Goal: Task Accomplishment & Management: Manage account settings

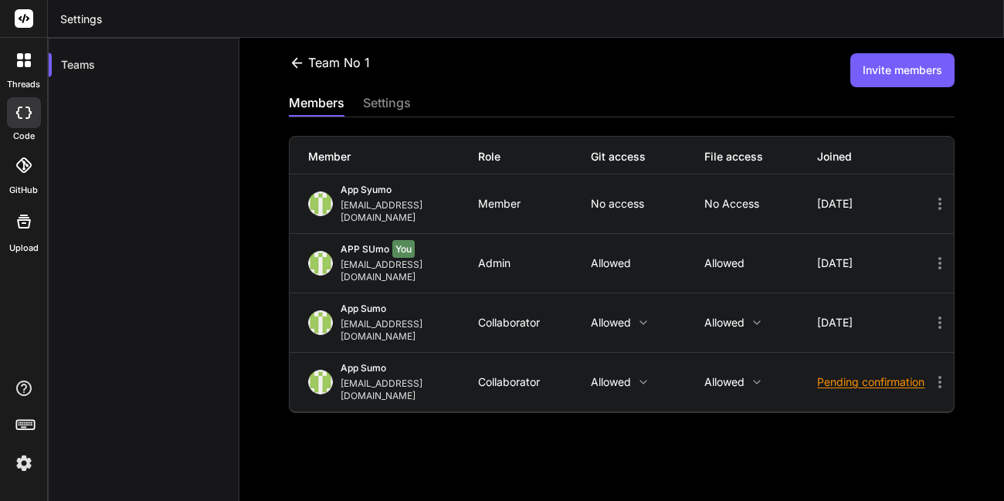
click at [931, 373] on icon at bounding box center [940, 382] width 19 height 19
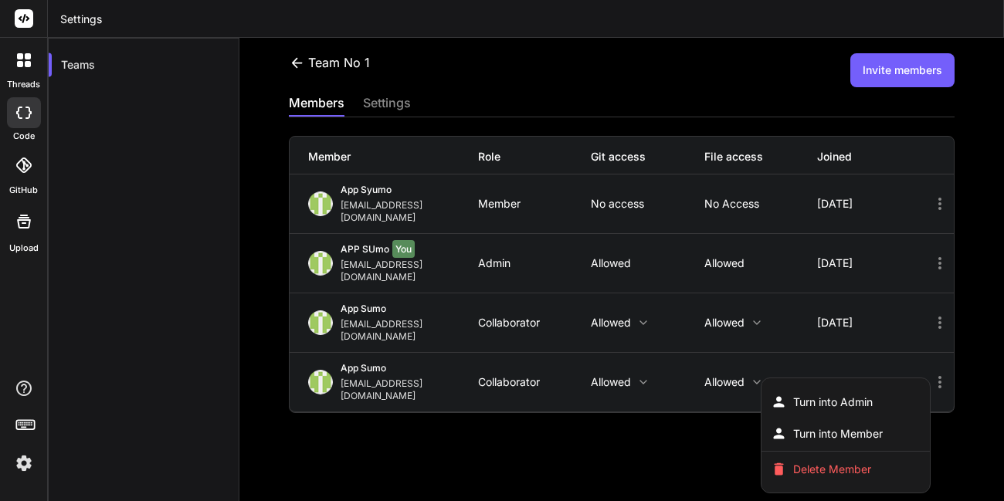
click at [924, 343] on div at bounding box center [502, 250] width 1004 height 501
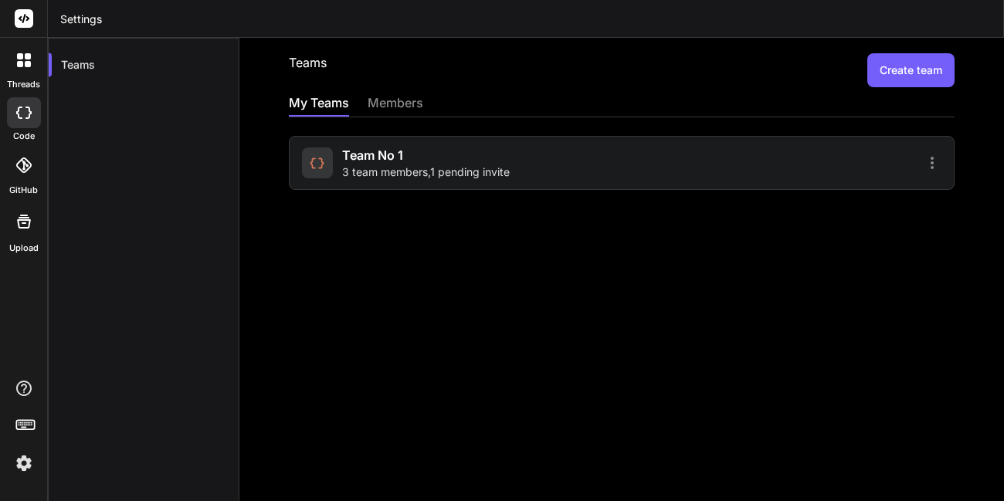
click at [765, 163] on div at bounding box center [783, 163] width 315 height 19
click at [503, 146] on div "Team No 1 3 team members , 1 pending invite" at bounding box center [426, 163] width 168 height 34
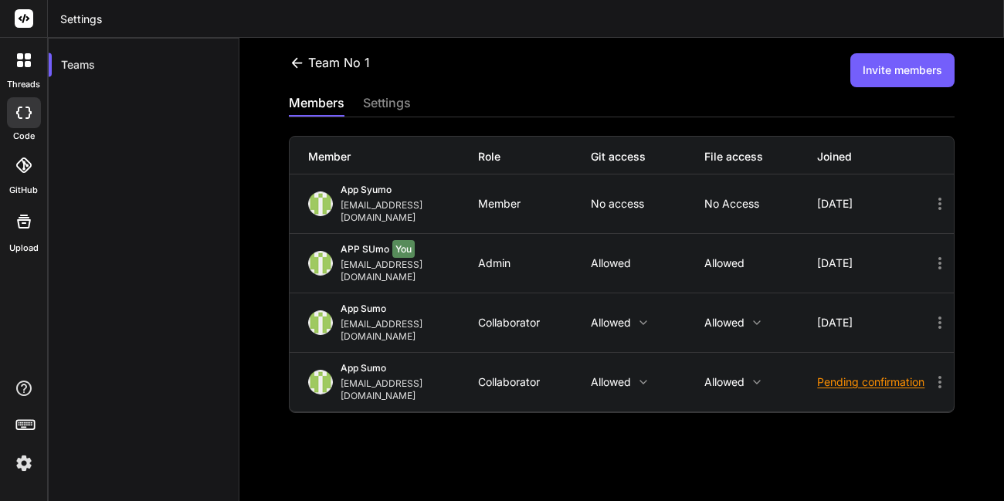
click at [931, 373] on icon at bounding box center [940, 382] width 19 height 19
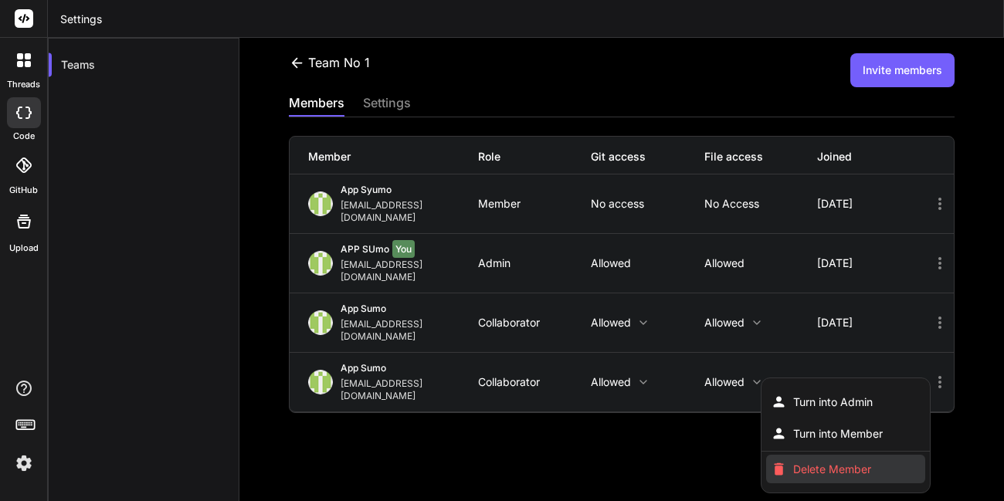
click at [822, 462] on span "Delete Member" at bounding box center [832, 469] width 78 height 15
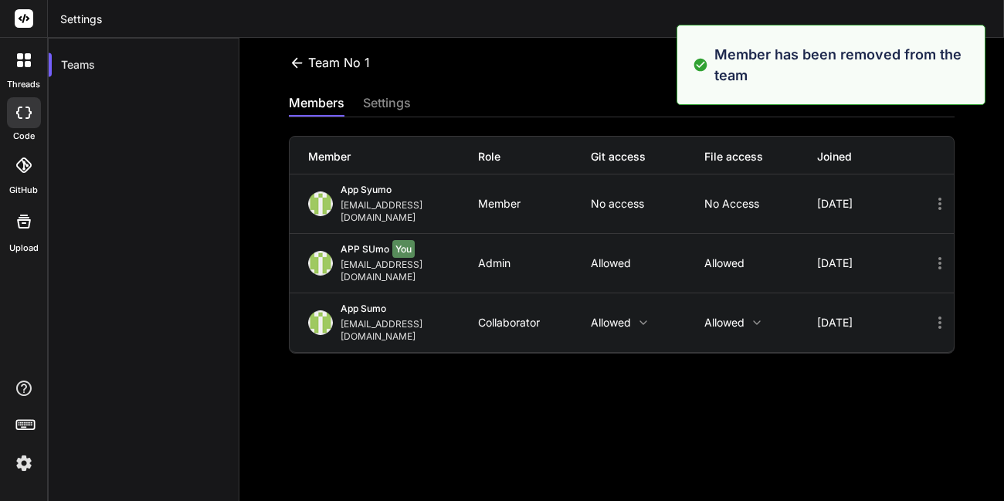
click at [815, 420] on div "Team No 1 Invite members members settings Member Role Git access File access Jo…" at bounding box center [621, 288] width 765 height 501
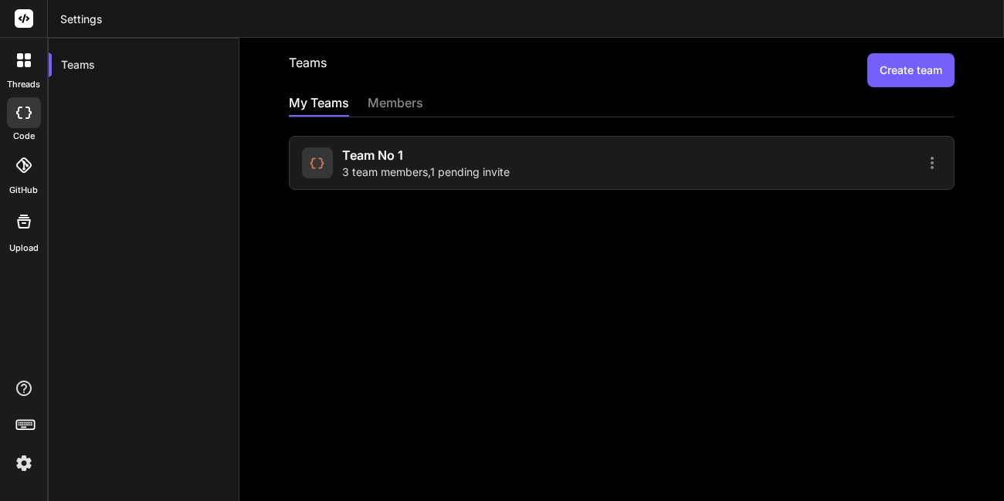
click at [490, 162] on div "Team No 1 3 team members , 1 pending invite" at bounding box center [426, 163] width 168 height 34
click at [406, 159] on div "Team No 1 3 team members , 1 pending invite" at bounding box center [426, 163] width 168 height 34
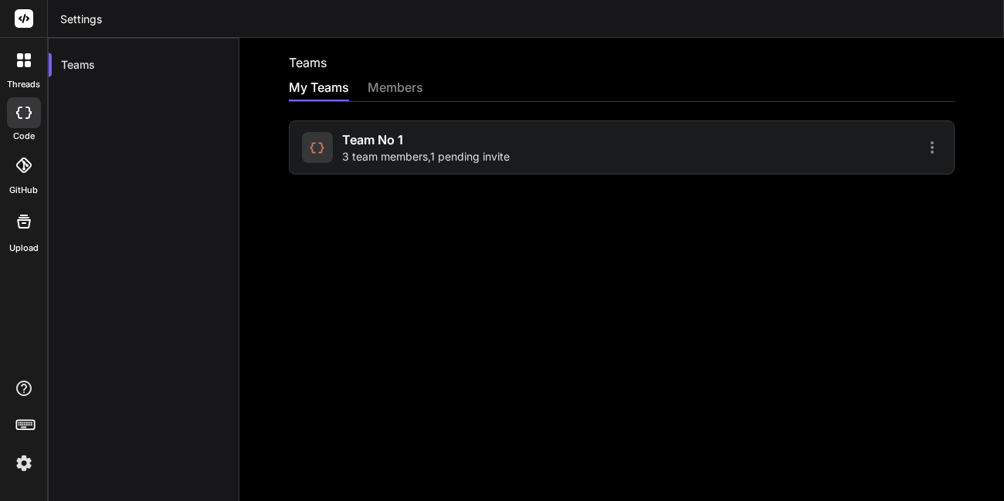
click at [487, 168] on div "Team No 1 3 team members , 1 pending invite" at bounding box center [622, 147] width 666 height 54
click at [422, 142] on div "Team No 1 3 team members , 1 pending invite" at bounding box center [426, 148] width 168 height 34
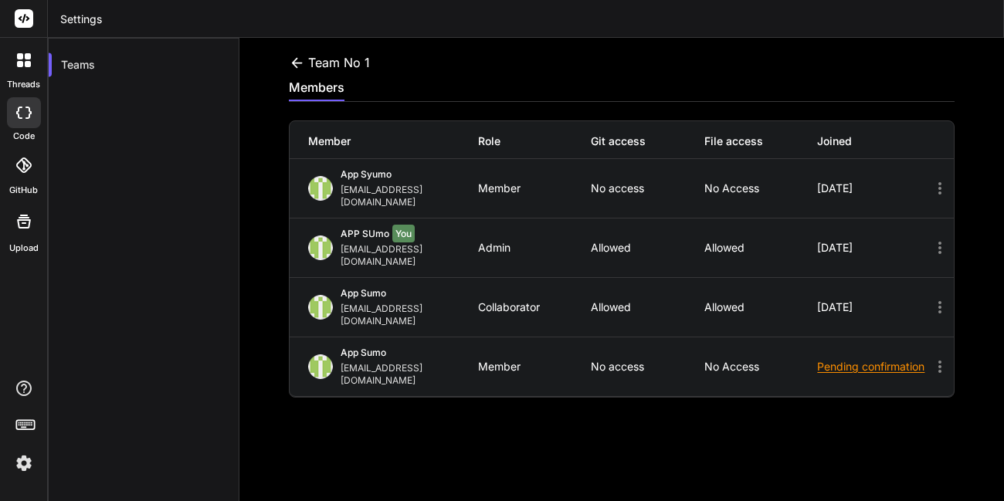
click at [931, 358] on icon at bounding box center [940, 367] width 19 height 19
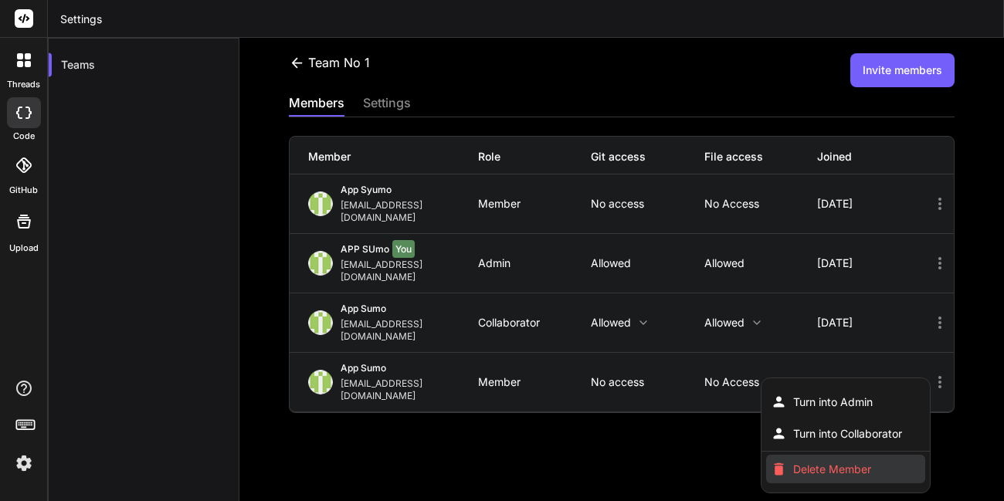
click at [837, 462] on span "Delete Member" at bounding box center [832, 469] width 78 height 15
